Goal: Book appointment/travel/reservation

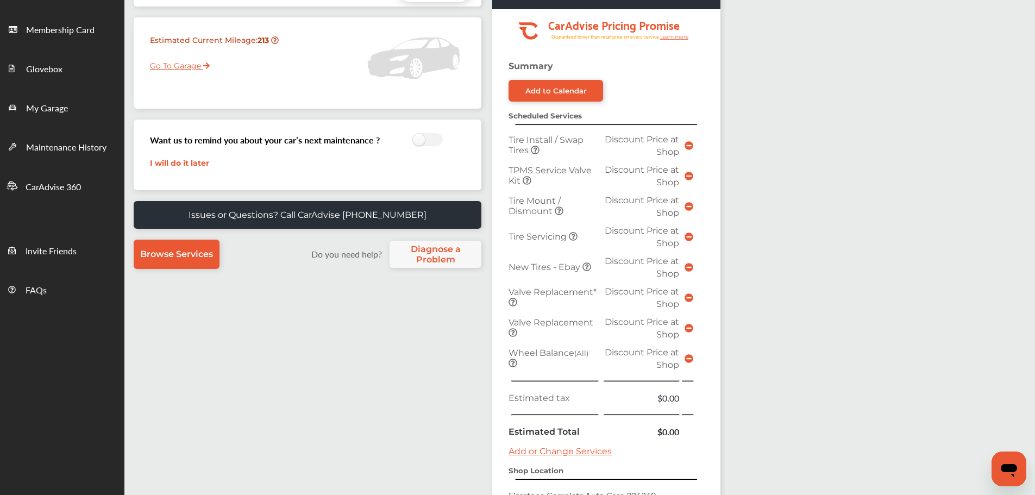
scroll to position [326, 0]
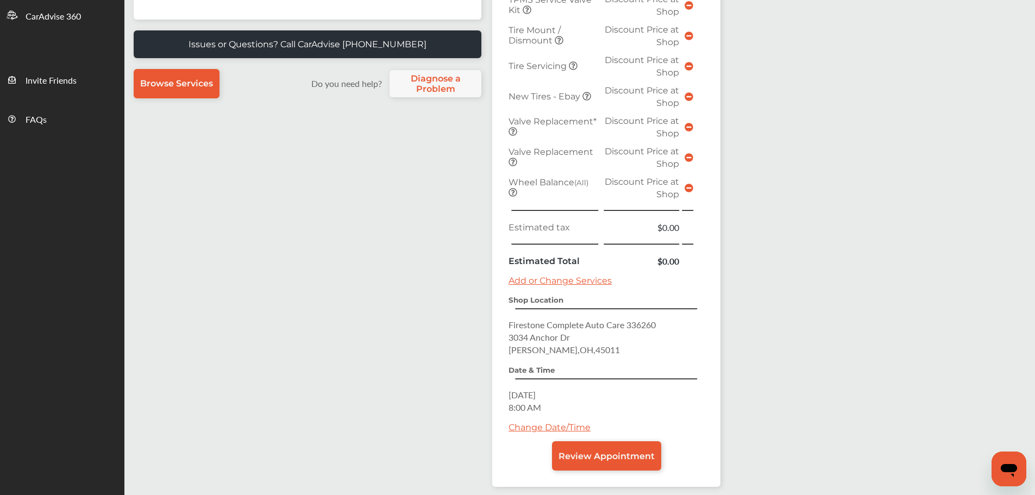
click at [572, 425] on link "Change Date/Time" at bounding box center [549, 427] width 82 height 10
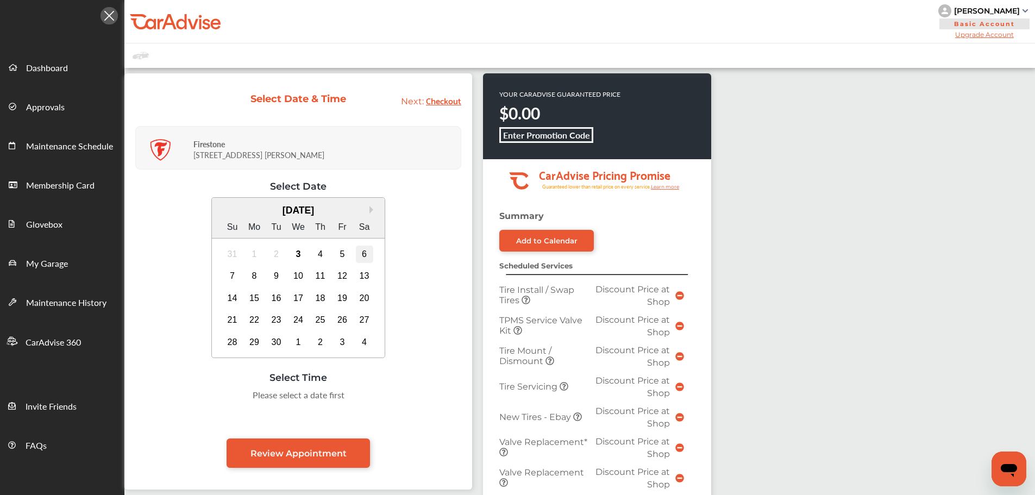
click at [358, 256] on div "6" at bounding box center [364, 253] width 17 height 17
click at [355, 401] on div "11:00 AM" at bounding box center [352, 398] width 51 height 20
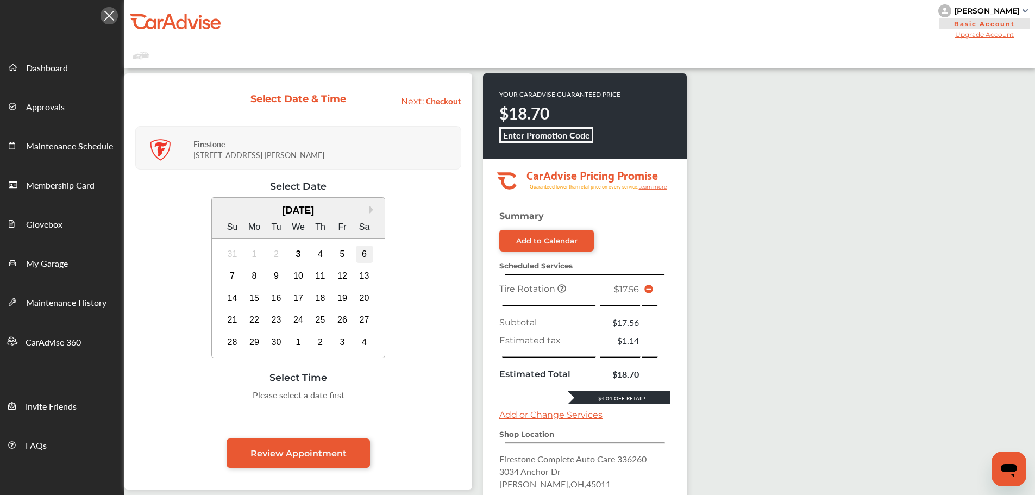
click at [360, 251] on div "6" at bounding box center [364, 253] width 17 height 17
click at [348, 389] on div "11:00 AM" at bounding box center [352, 398] width 51 height 20
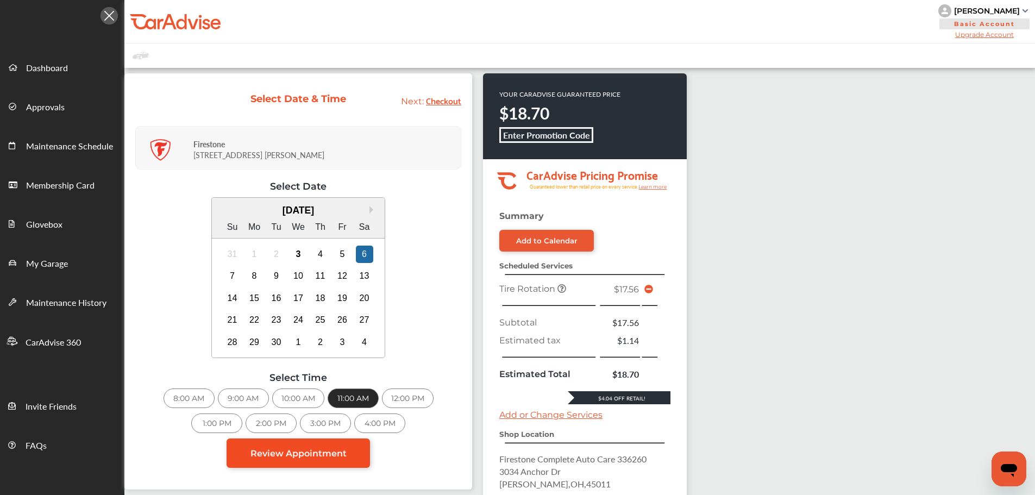
click at [300, 461] on link "Review Appointment" at bounding box center [297, 452] width 143 height 29
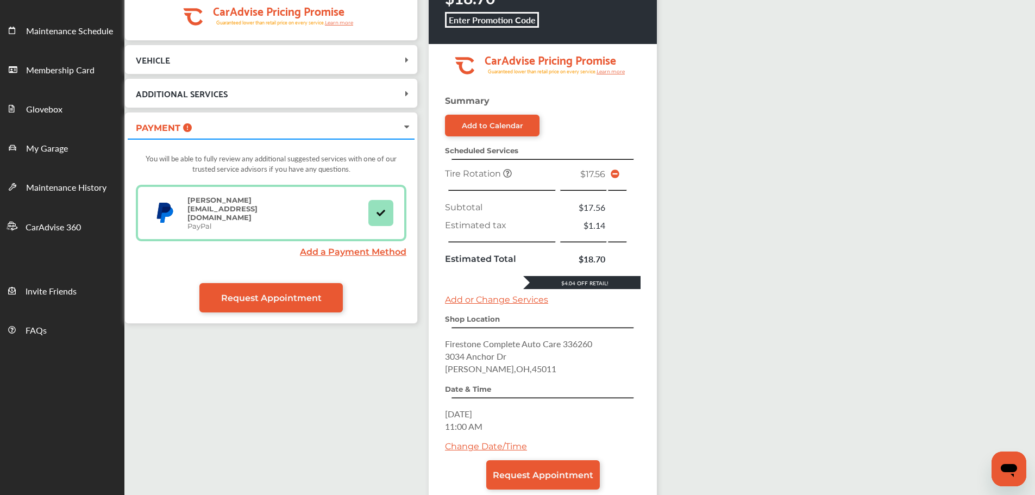
scroll to position [181, 0]
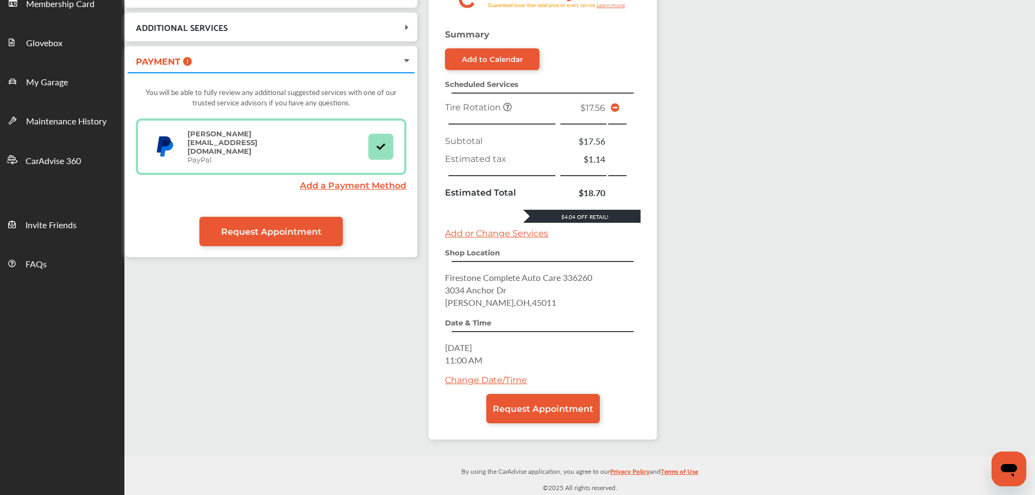
click at [524, 233] on link "Add or Change Services" at bounding box center [496, 233] width 103 height 10
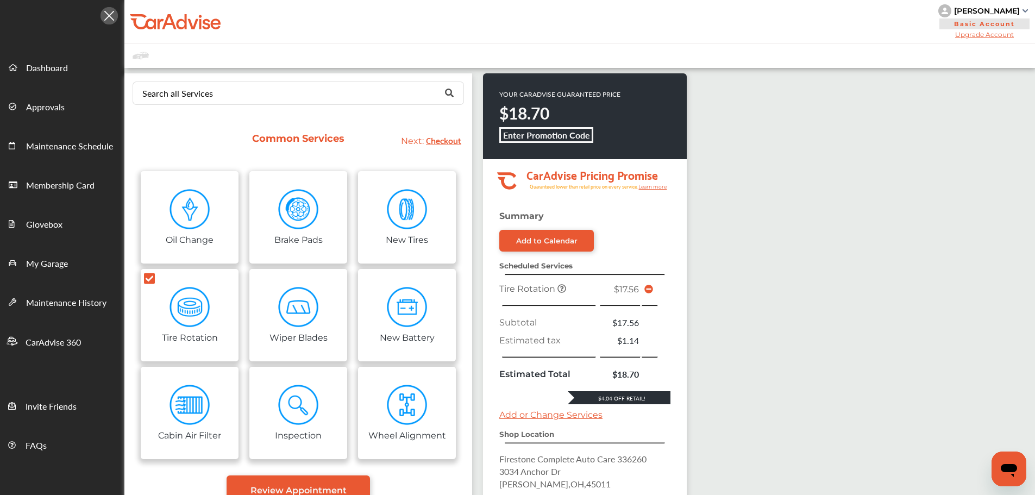
click at [338, 80] on div "Search all Services Looking for something we don’t seem to have? Contact us." at bounding box center [298, 93] width 348 height 40
click at [335, 89] on input "text" at bounding box center [296, 92] width 324 height 21
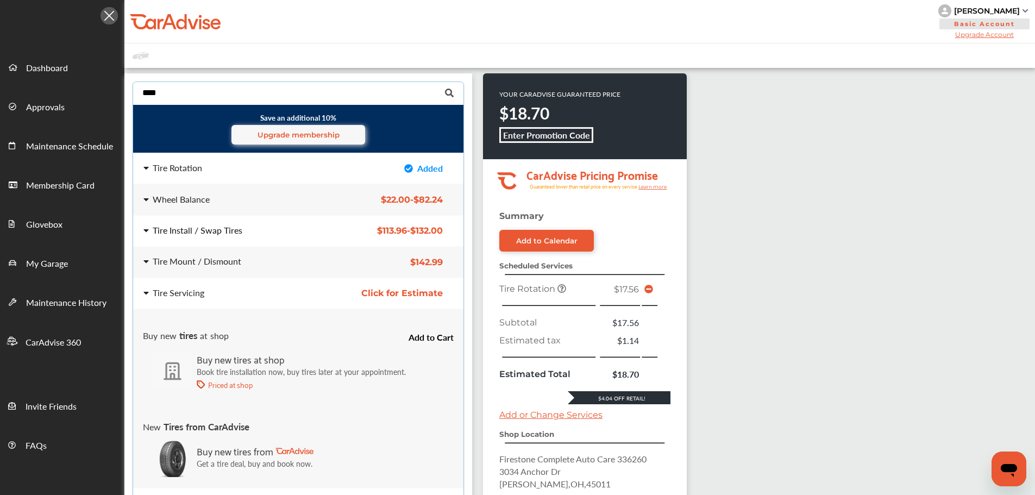
type input "****"
click at [241, 229] on div "Tire Install / Swap Tires" at bounding box center [230, 230] width 174 height 9
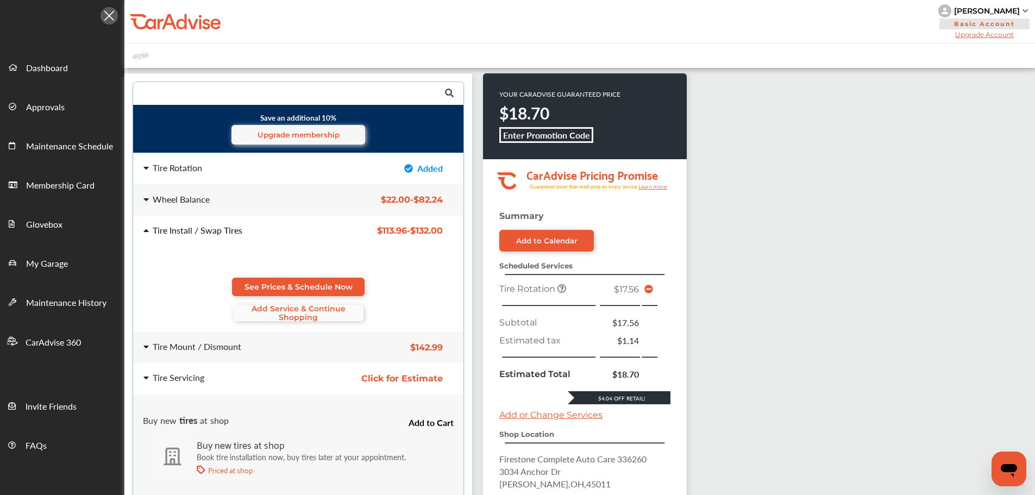
click at [292, 307] on span "Add Service & Continue Shopping" at bounding box center [298, 312] width 130 height 17
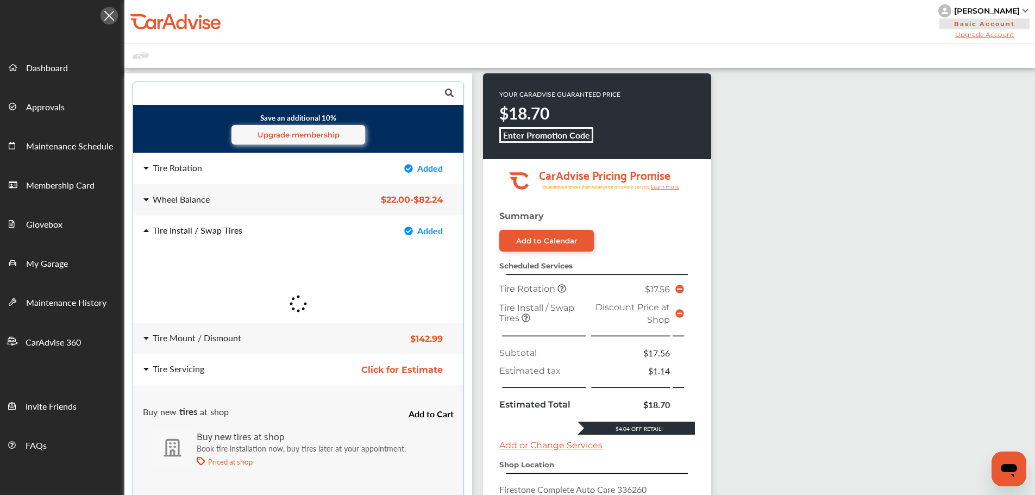
click at [682, 286] on icon at bounding box center [679, 289] width 9 height 9
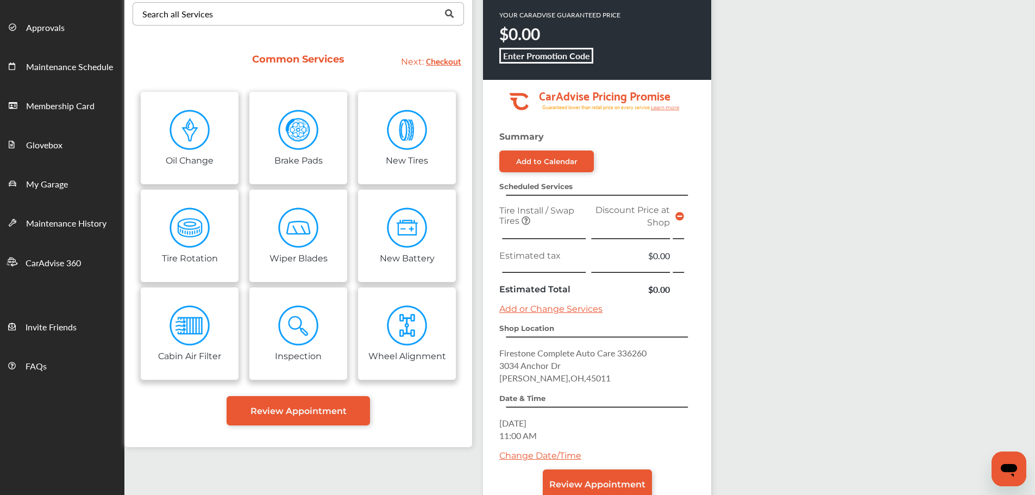
scroll to position [155, 0]
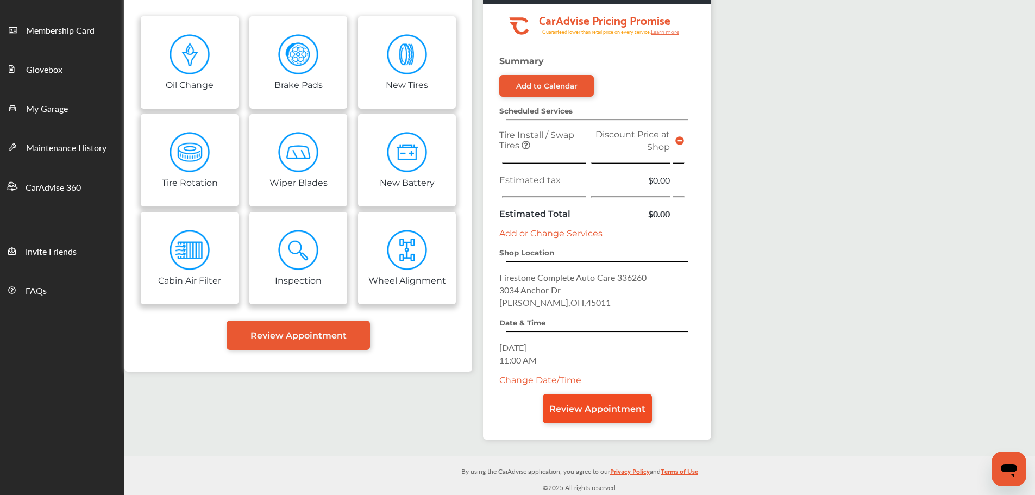
click at [607, 396] on link "Review Appointment" at bounding box center [597, 408] width 109 height 29
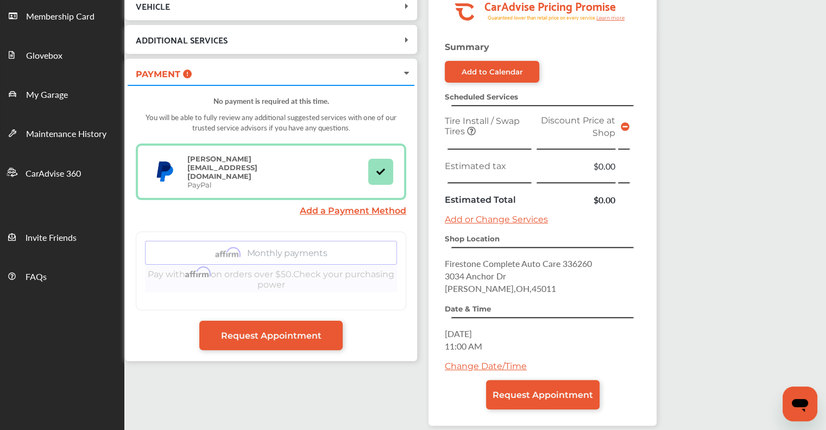
scroll to position [215, 0]
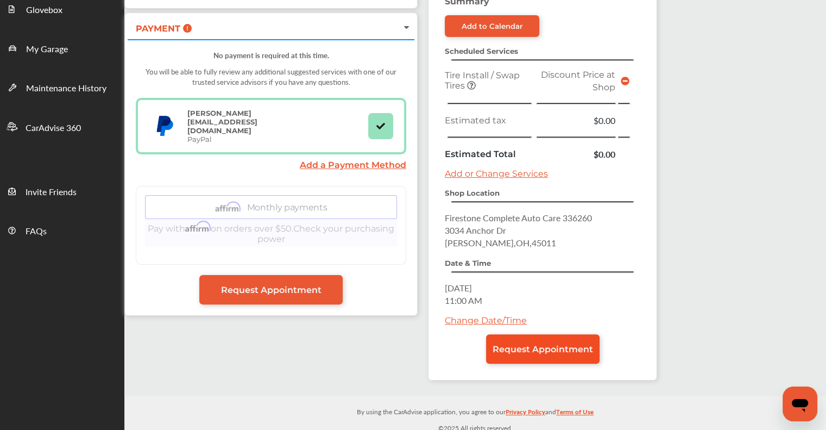
click at [520, 344] on span "Request Appointment" at bounding box center [543, 349] width 100 height 10
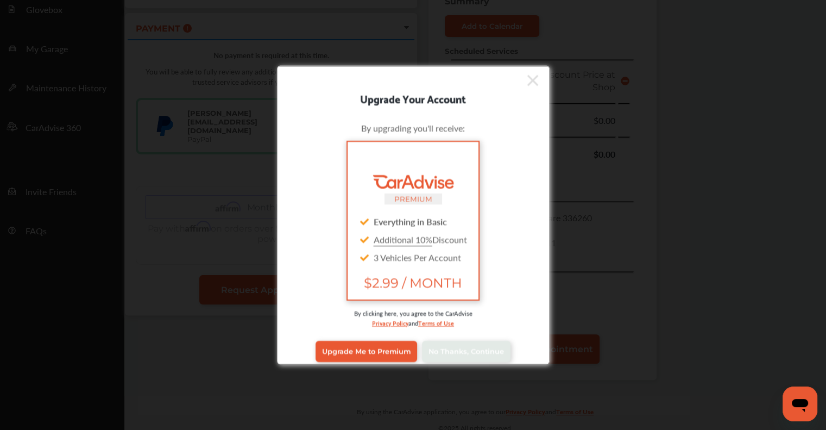
click at [527, 76] on icon at bounding box center [532, 79] width 11 height 17
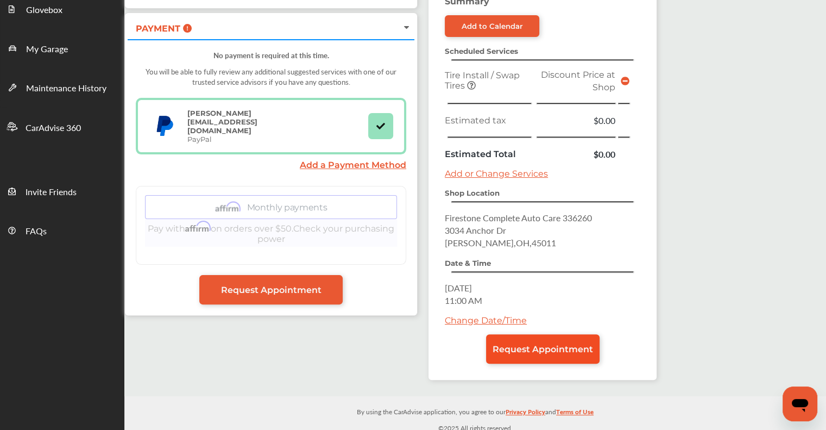
click at [552, 356] on link "Request Appointment" at bounding box center [543, 348] width 114 height 29
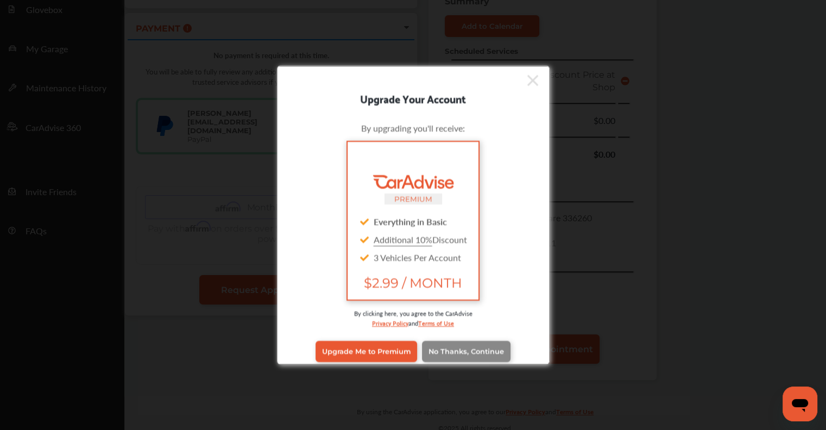
click at [462, 345] on link "No Thanks, Continue" at bounding box center [466, 351] width 89 height 21
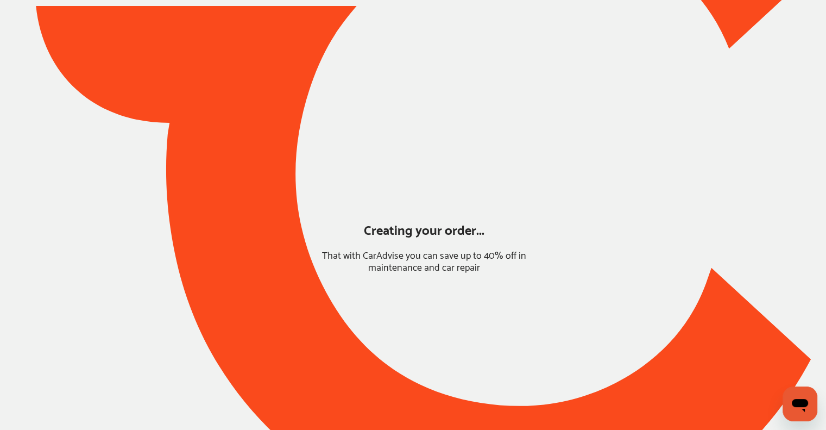
scroll to position [33, 0]
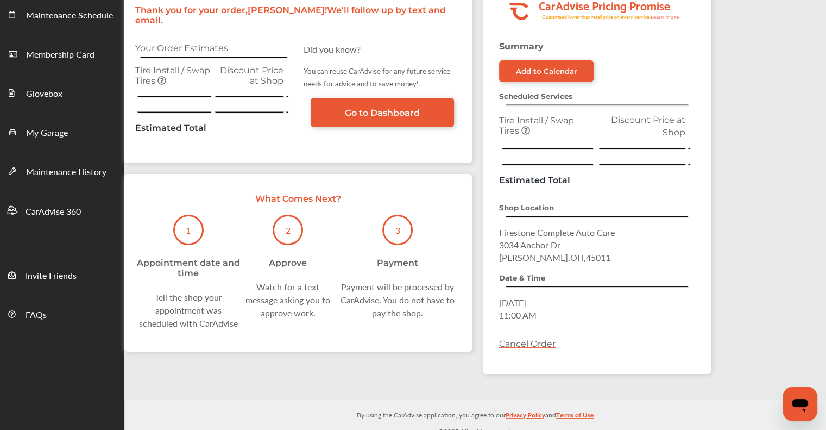
scroll to position [139, 0]
